Goal: Obtain resource: Download file/media

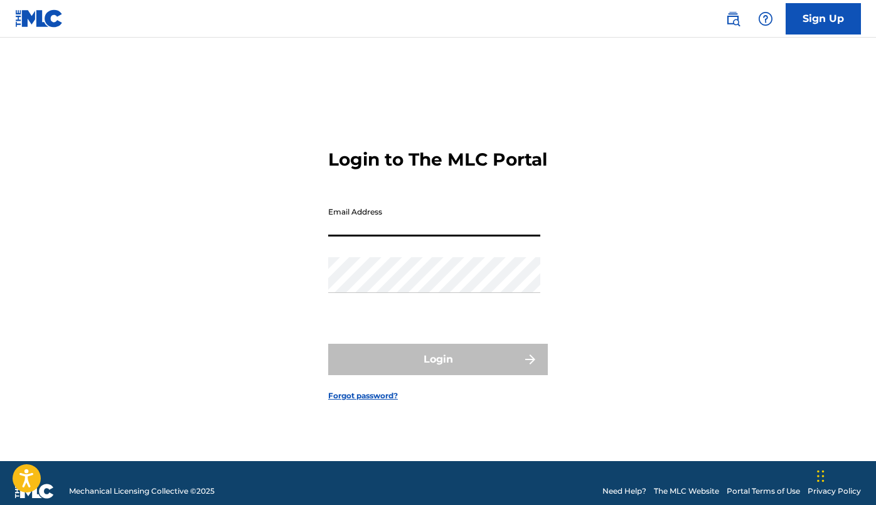
type input "[EMAIL_ADDRESS][DOMAIN_NAME]"
click at [438, 370] on button "Login" at bounding box center [438, 359] width 220 height 31
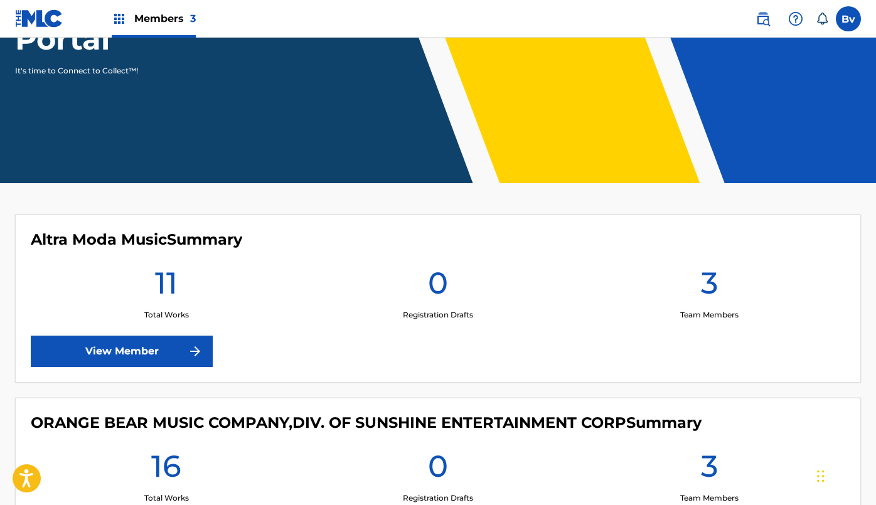
click at [176, 339] on link "View Member" at bounding box center [122, 351] width 182 height 31
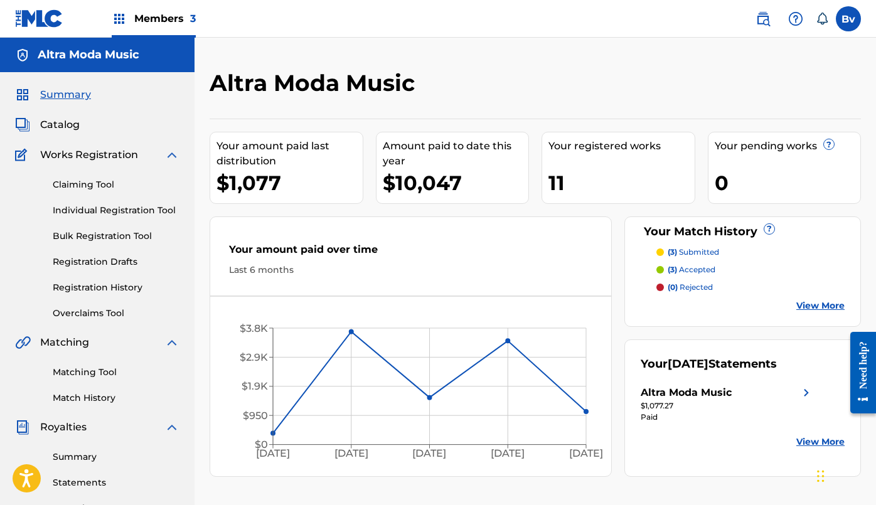
click at [85, 397] on link "Match History" at bounding box center [116, 398] width 127 height 13
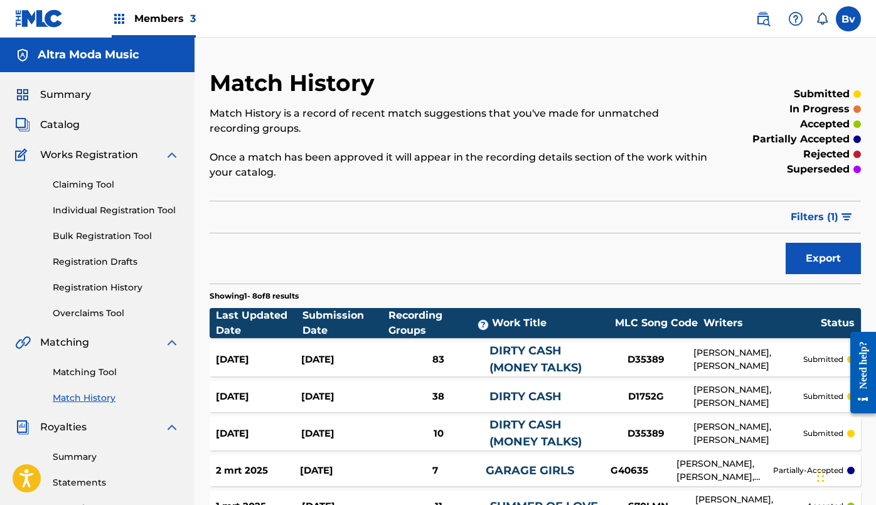
click at [71, 97] on span "Summary" at bounding box center [65, 94] width 51 height 15
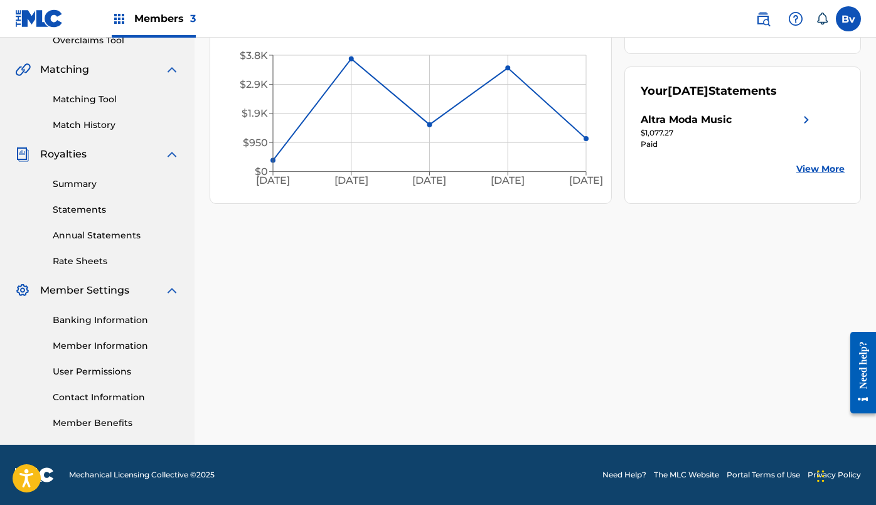
scroll to position [273, 0]
click at [65, 260] on link "Rate Sheets" at bounding box center [116, 261] width 127 height 13
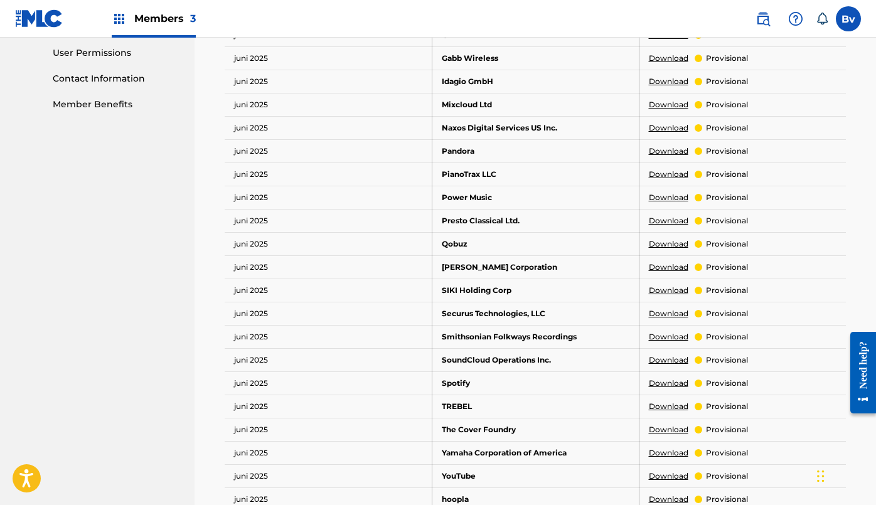
scroll to position [629, 0]
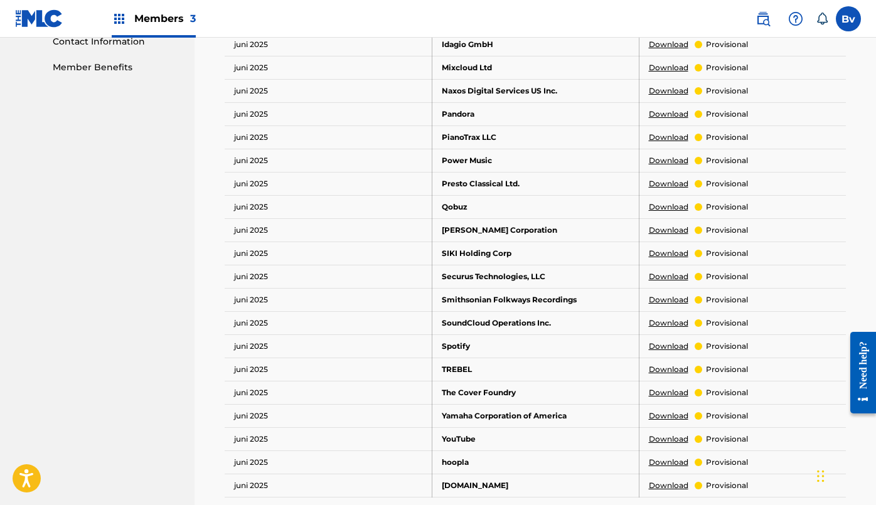
click at [665, 341] on link "Download" at bounding box center [669, 346] width 40 height 11
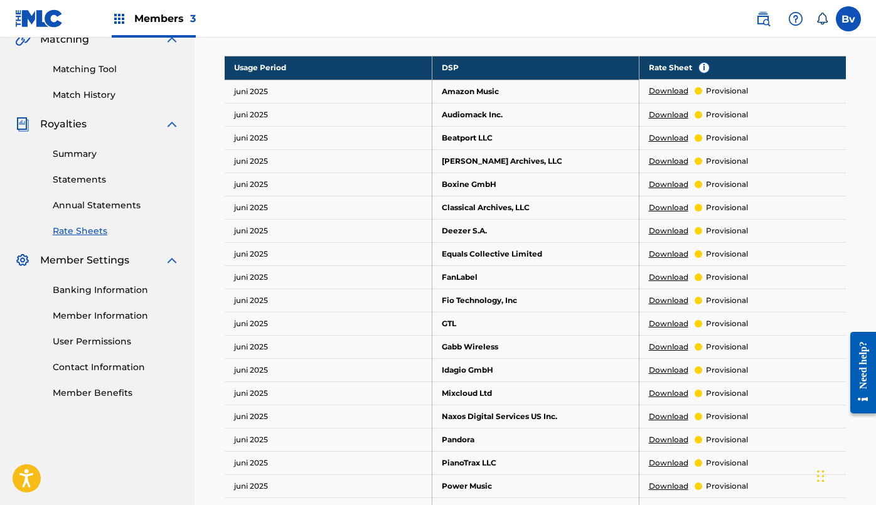
scroll to position [303, 0]
click at [670, 85] on link "Download" at bounding box center [669, 90] width 40 height 11
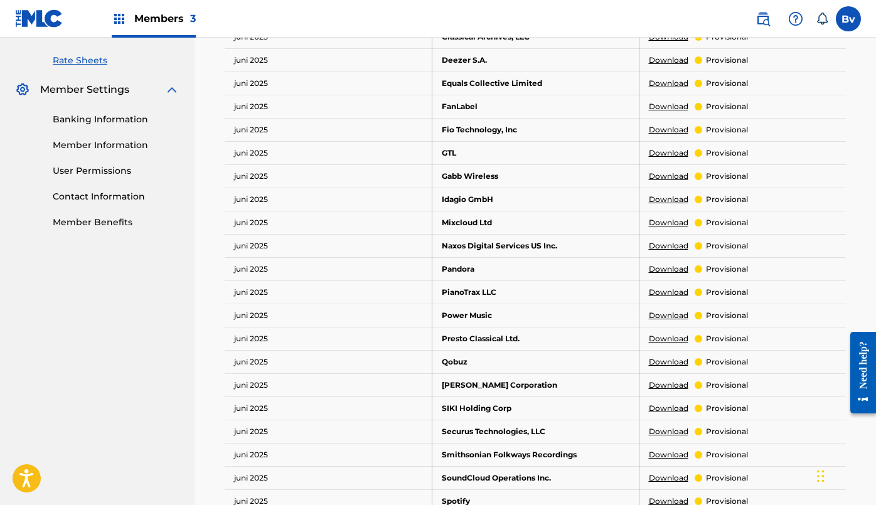
scroll to position [486, 0]
